Goal: Check status

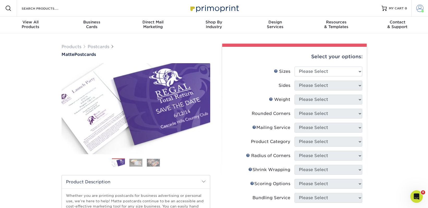
click at [422, 9] on span at bounding box center [419, 8] width 7 height 7
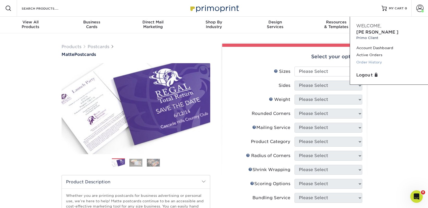
click at [366, 59] on link "Order History" at bounding box center [388, 62] width 65 height 7
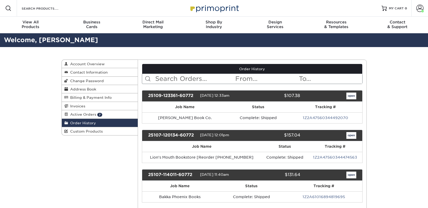
click at [207, 79] on input "text" at bounding box center [195, 79] width 80 height 10
type input "steamy lit"
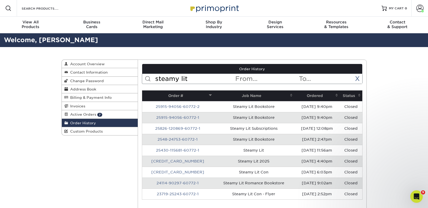
click at [193, 78] on input "steamy lit" at bounding box center [195, 79] width 80 height 10
click at [305, 94] on th "Ordered" at bounding box center [316, 96] width 45 height 11
click at [175, 108] on link "[CREDIT_CARD_NUMBER]" at bounding box center [177, 107] width 53 height 4
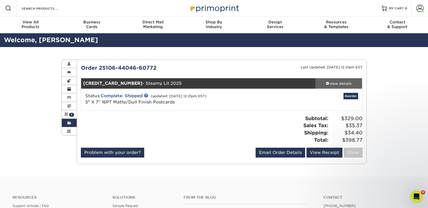
click at [343, 83] on div "view details" at bounding box center [338, 83] width 47 height 5
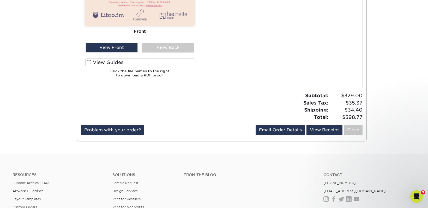
drag, startPoint x: 172, startPoint y: 65, endPoint x: 175, endPoint y: 65, distance: 3.1
click at [172, 65] on label "View Guides" at bounding box center [139, 62] width 109 height 8
click at [0, 0] on input "View Guides" at bounding box center [0, 0] width 0 height 0
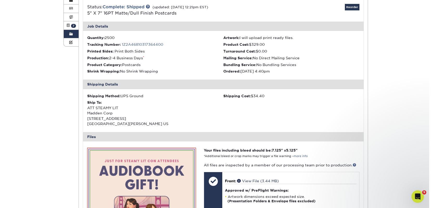
scroll to position [67, 0]
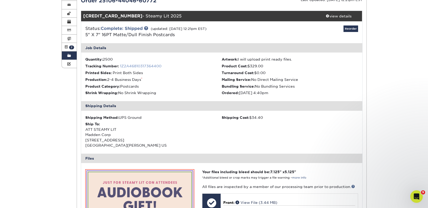
click at [153, 67] on link "1Z2A46810317364400" at bounding box center [140, 66] width 41 height 4
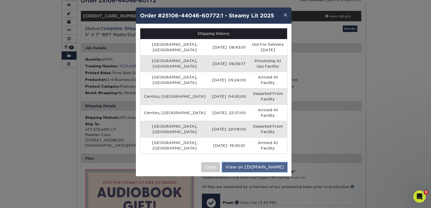
click at [257, 163] on link "View on [DOMAIN_NAME]" at bounding box center [254, 168] width 65 height 10
